Goal: Navigation & Orientation: Understand site structure

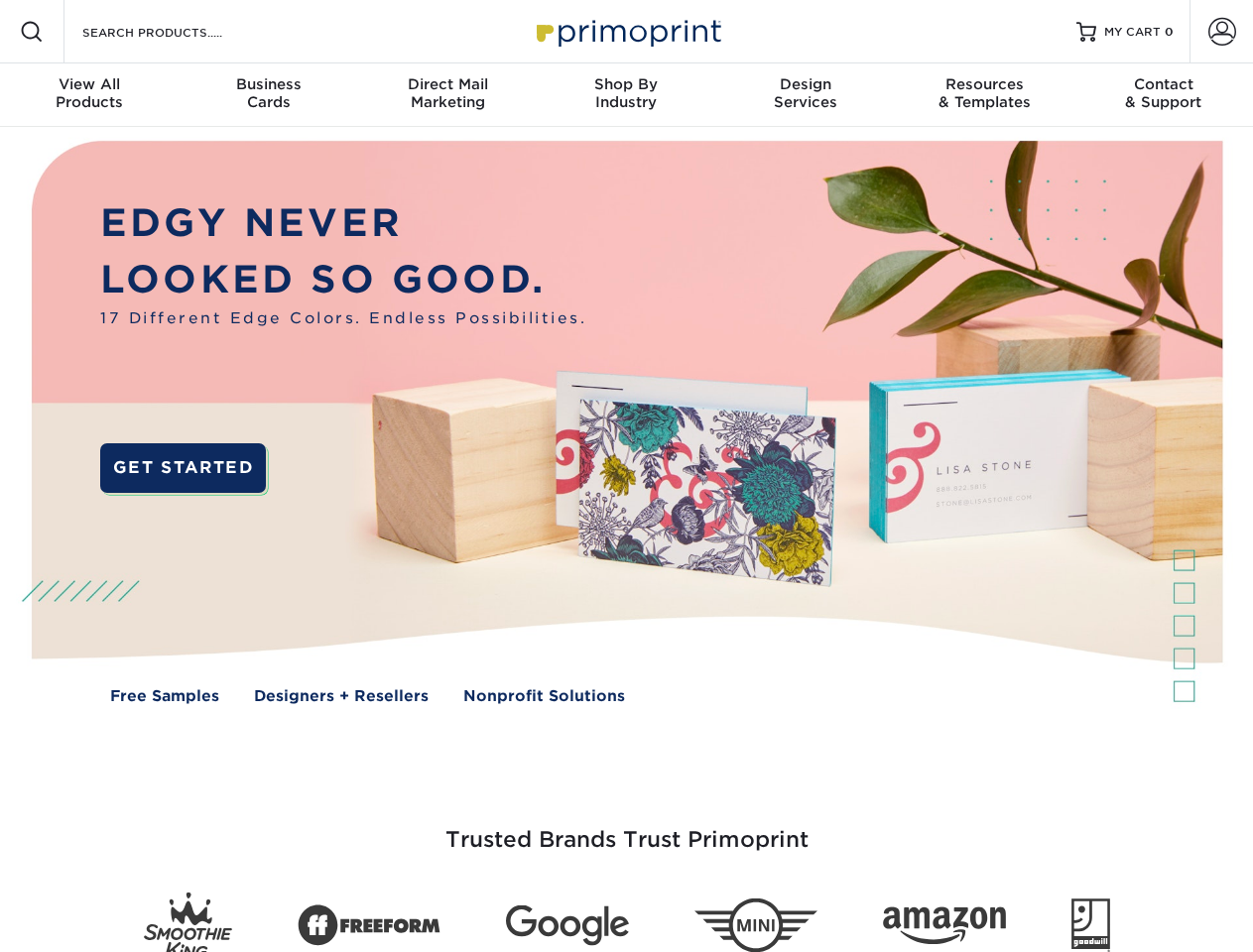
click at [626, 476] on img at bounding box center [626, 437] width 1240 height 620
click at [32, 32] on span at bounding box center [32, 32] width 24 height 24
click at [1222, 32] on span at bounding box center [1223, 32] width 28 height 28
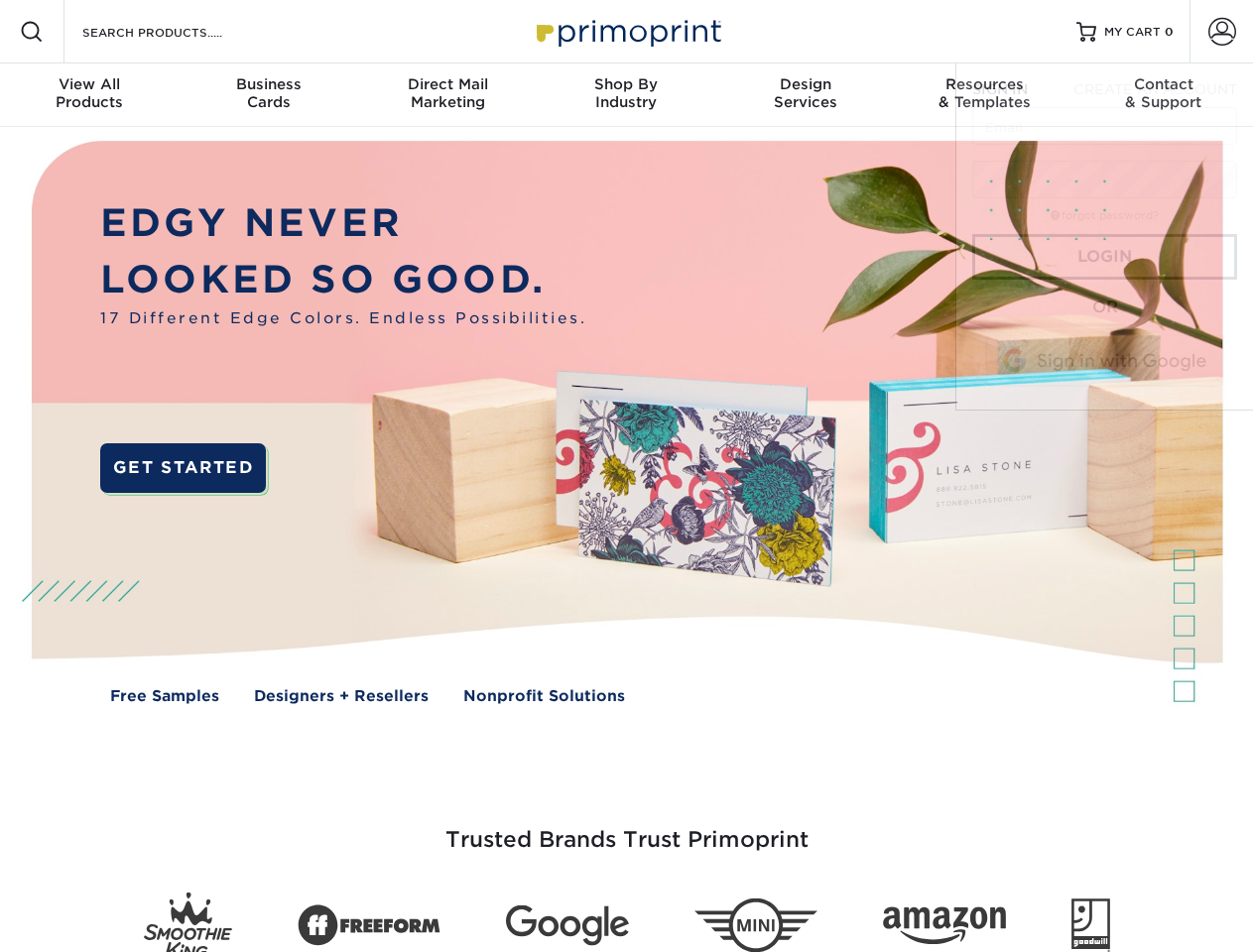
click at [89, 95] on div "View All Products" at bounding box center [89, 93] width 179 height 36
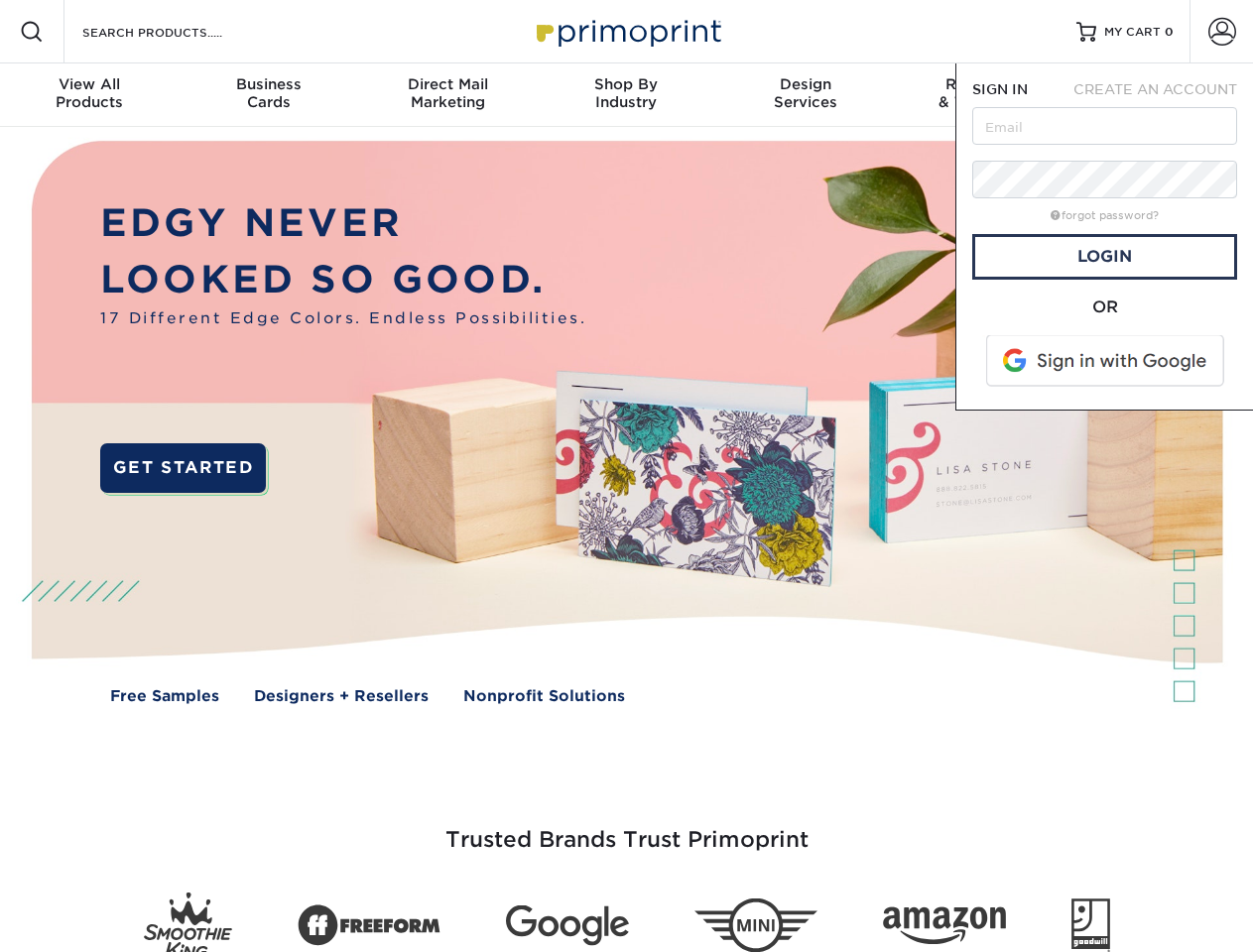
click at [268, 95] on div "Business Cards" at bounding box center [268, 93] width 179 height 36
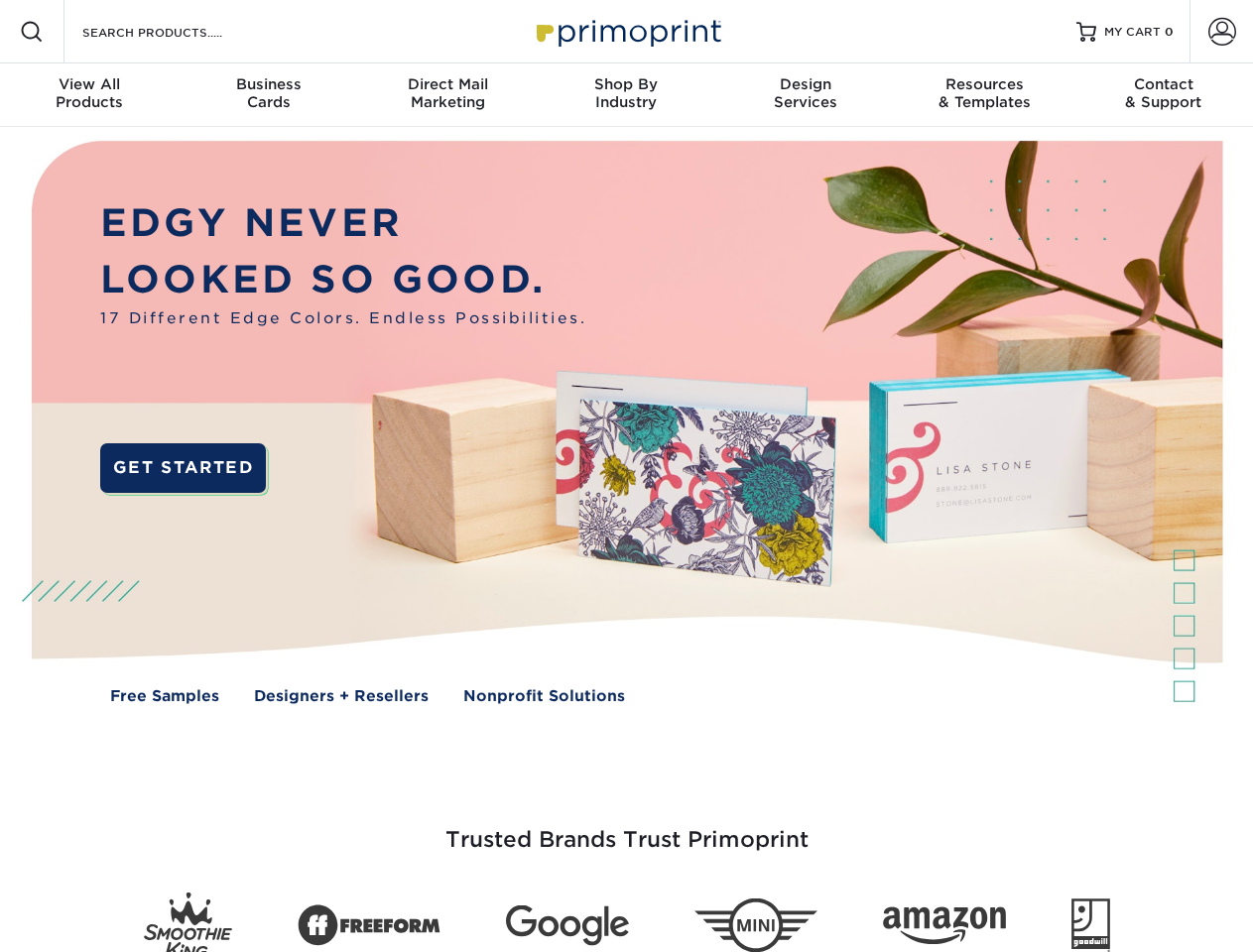
click at [448, 95] on div "Direct Mail Marketing" at bounding box center [448, 93] width 179 height 36
click at [626, 95] on div "Shop By Industry" at bounding box center [626, 93] width 179 height 36
click at [805, 95] on div "Design Services" at bounding box center [805, 93] width 179 height 36
click at [984, 95] on div "Resources & Templates" at bounding box center [984, 93] width 179 height 36
click at [1164, 95] on div "Contact & Support" at bounding box center [1164, 93] width 179 height 36
